Goal: Task Accomplishment & Management: Manage account settings

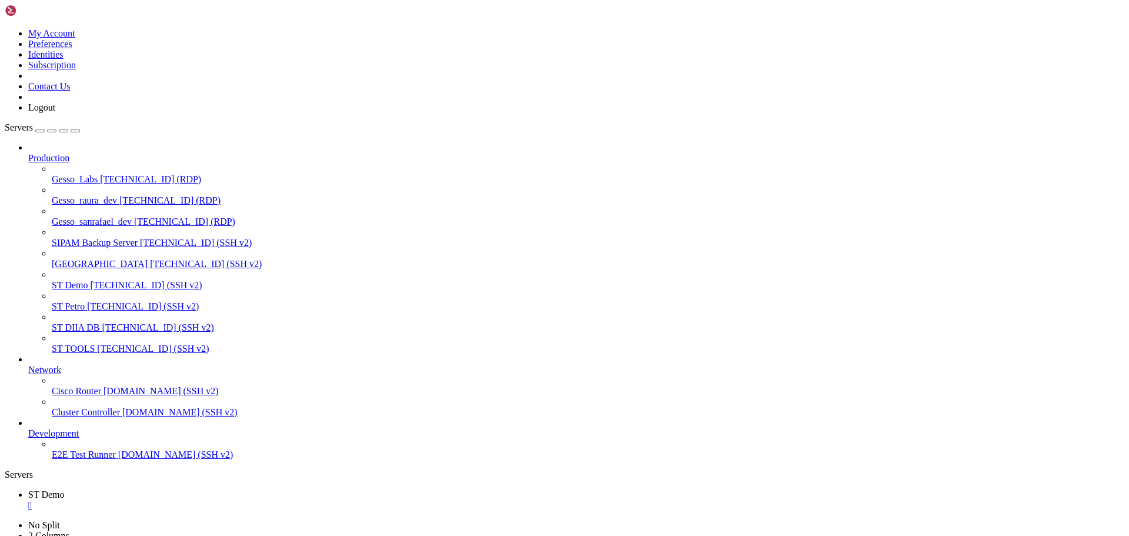
scroll to position [11, 2]
click at [210, 500] on div "" at bounding box center [576, 505] width 1096 height 11
click at [5, 28] on link at bounding box center [5, 28] width 0 height 0
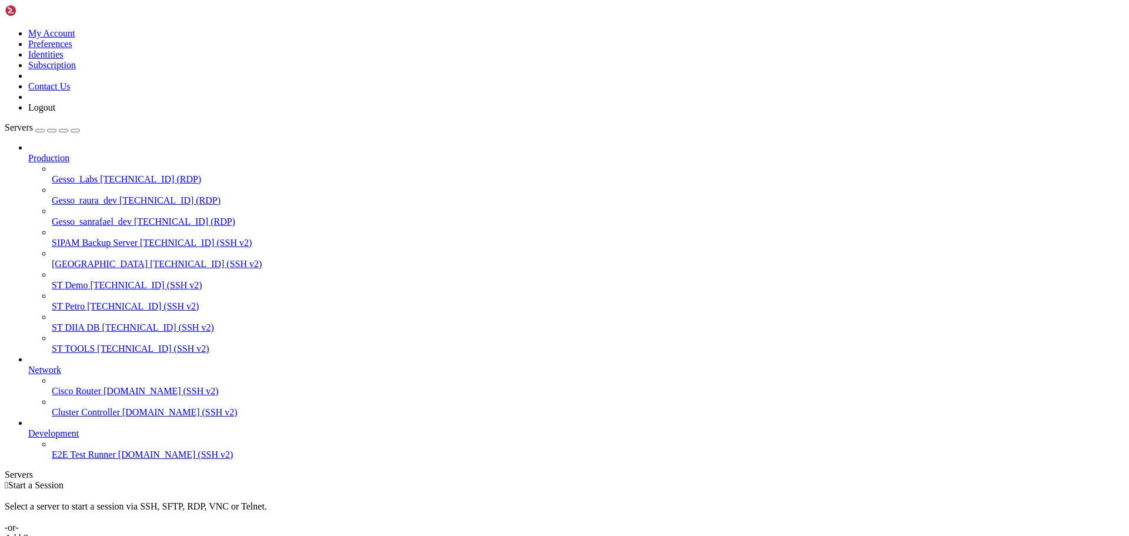
click at [76, 70] on link "Subscription" at bounding box center [52, 65] width 48 height 10
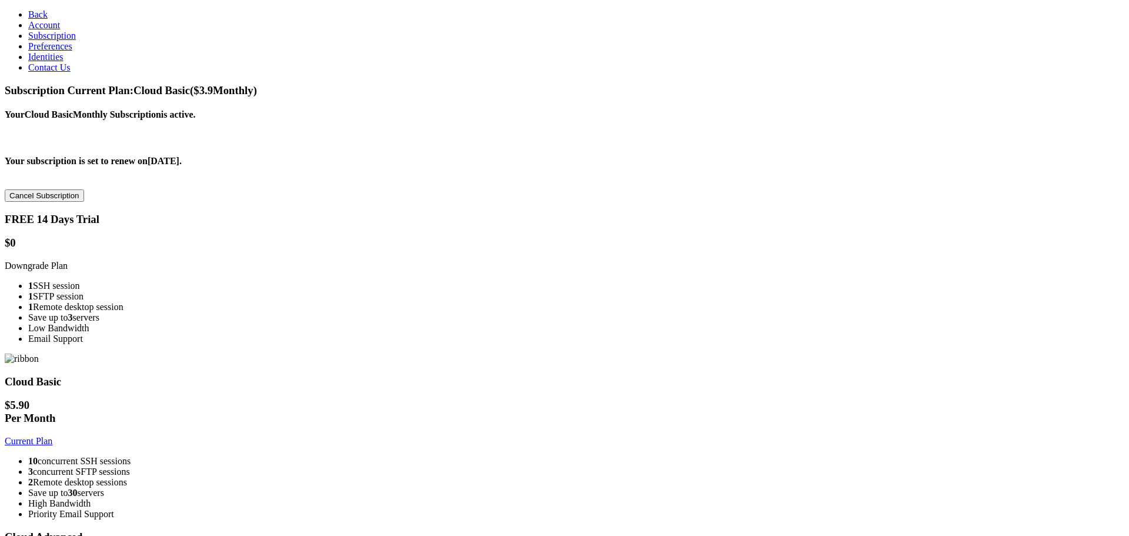
click at [530, 456] on ul "10 concurrent SSH sessions 3 concurrent SFTP sessions 2 Remote desktop sessions…" at bounding box center [565, 488] width 1120 height 64
click at [39, 353] on img at bounding box center [22, 358] width 34 height 11
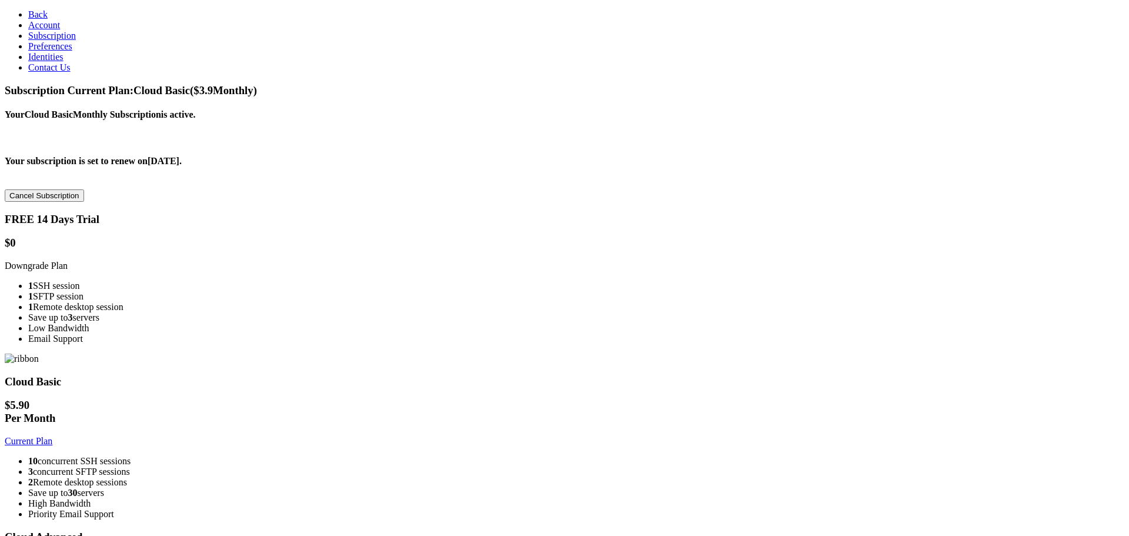
click at [39, 353] on img at bounding box center [22, 358] width 34 height 11
click at [519, 399] on h1 "$ 5.90 Per Month" at bounding box center [565, 412] width 1120 height 26
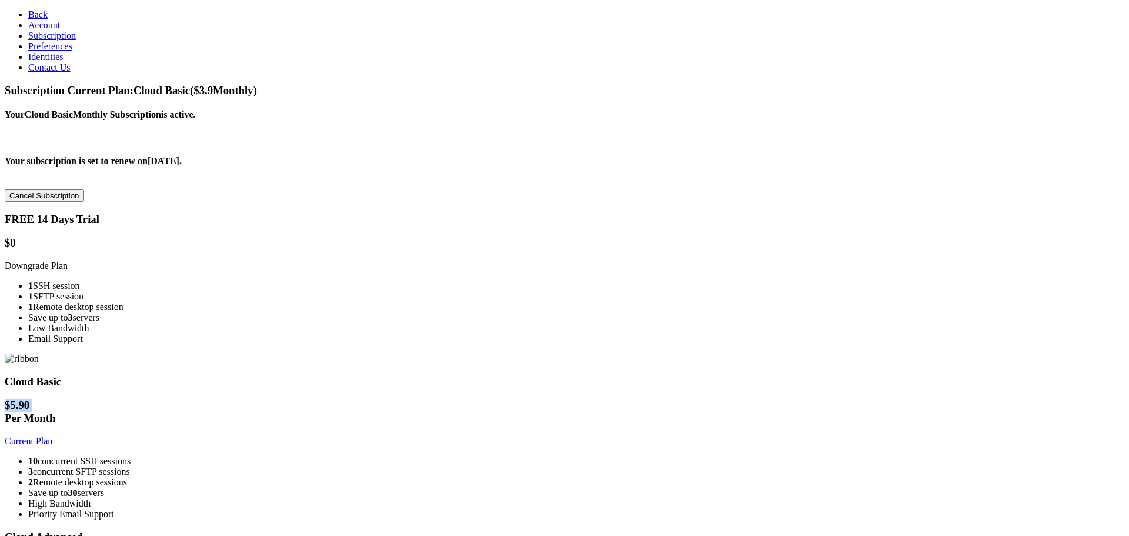
click at [508, 399] on h1 "$ 5.90 Per Month" at bounding box center [565, 412] width 1120 height 26
click at [528, 456] on li "10 concurrent SSH sessions" at bounding box center [576, 461] width 1096 height 11
click at [511, 466] on li "3 concurrent SFTP sessions" at bounding box center [576, 471] width 1096 height 11
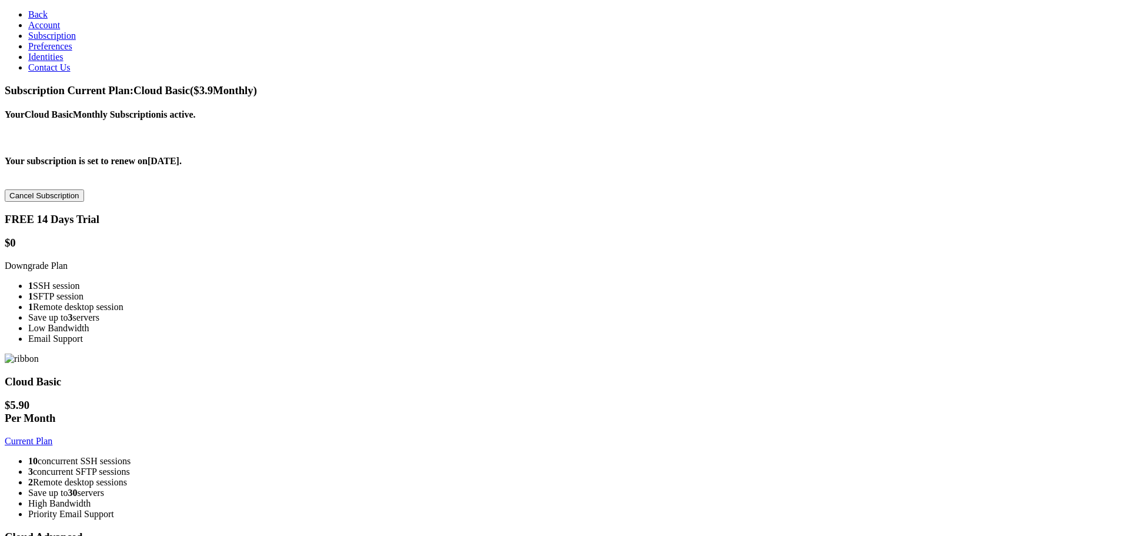
click at [500, 477] on li "2 Remote desktop sessions" at bounding box center [576, 482] width 1096 height 11
click at [468, 487] on li "Save up to 30 servers" at bounding box center [576, 492] width 1096 height 11
click at [28, 498] on icon at bounding box center [28, 503] width 0 height 10
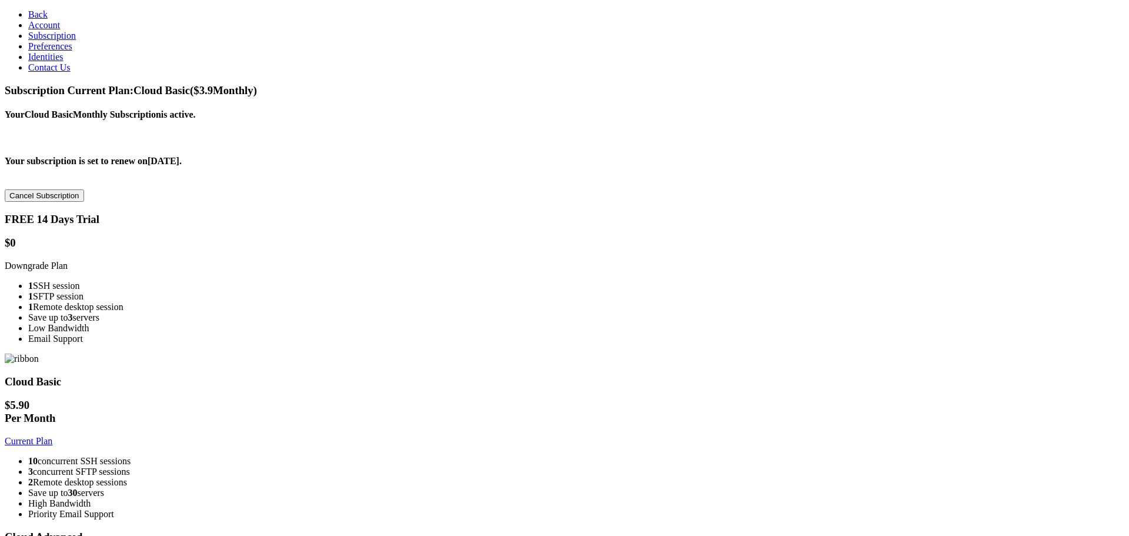
click at [349, 333] on li "Low Bandwidth" at bounding box center [576, 328] width 1096 height 11
